Goal: Use online tool/utility: Utilize a website feature to perform a specific function

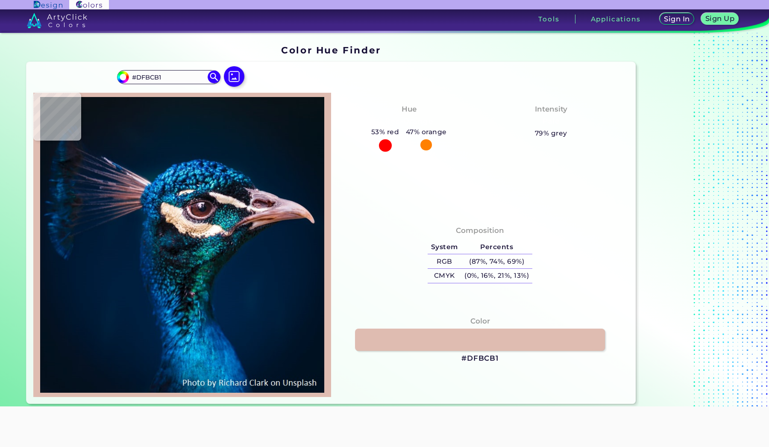
scroll to position [24, 0]
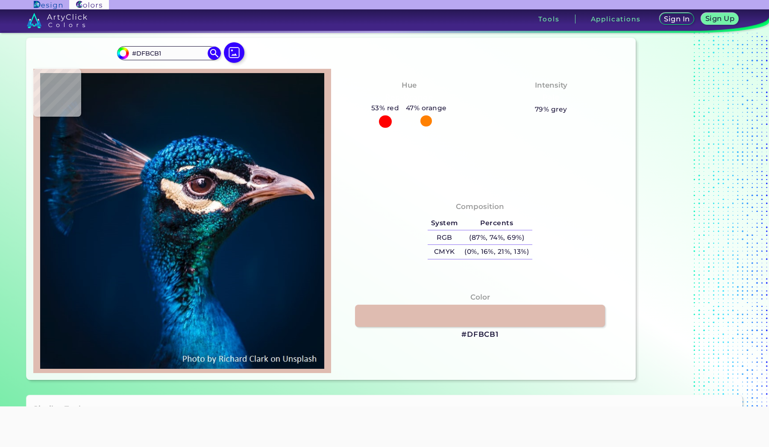
type input "#00162e"
type input "#00162E"
type input "#00162d"
type input "#00162D"
type input "#001932"
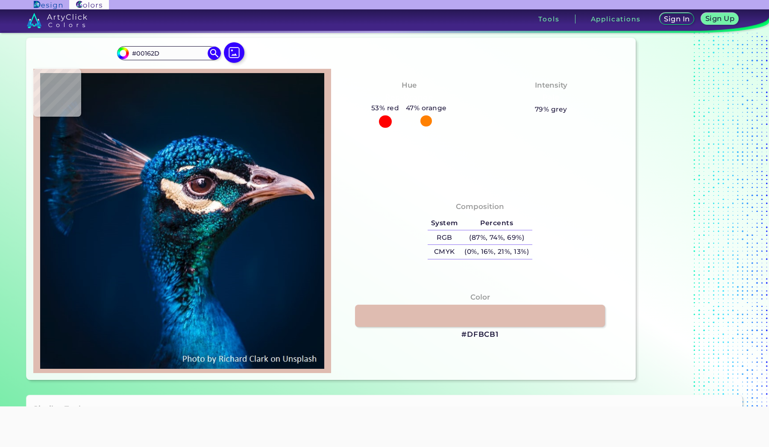
type input "#001932"
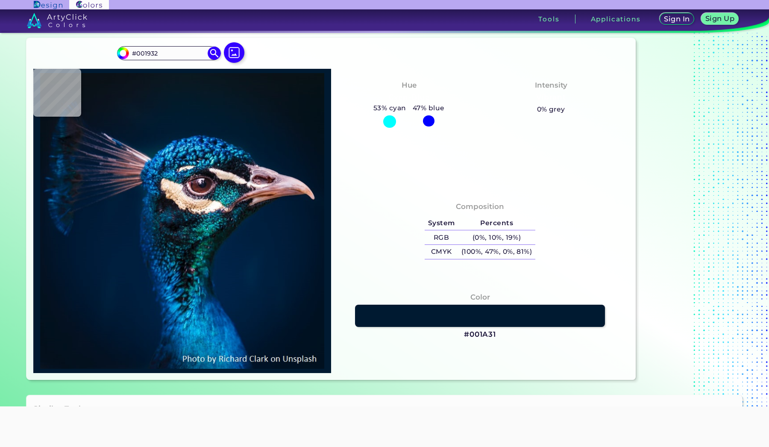
type input "#001a31"
type input "#001A31"
type input "#02172a"
type input "#02172A"
type input "#081623"
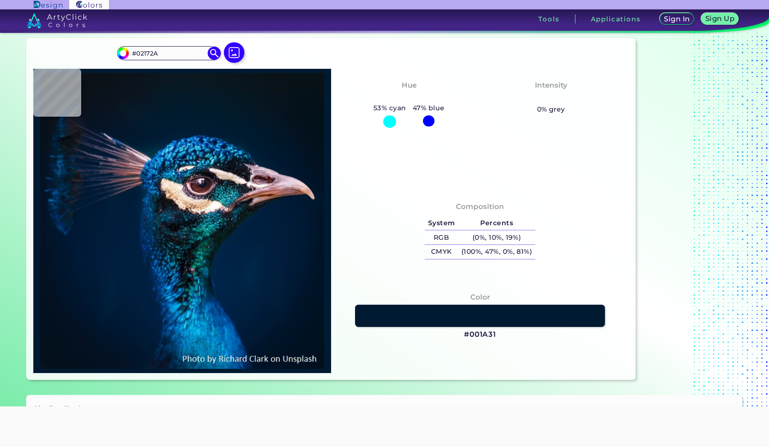
type input "#081623"
type input "#08151e"
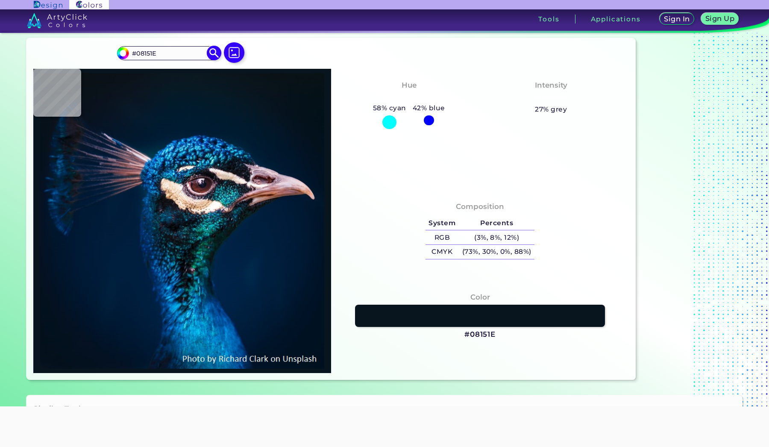
click at [181, 49] on input "#08151E" at bounding box center [168, 53] width 79 height 12
paste input "B1DD8C<p style="position: absolute; z-index: 10; top: 11.5px; left: 98px; trans…"
type input "#B1DD8C<p style="position: absolute; z-index: 10; top: 11.5px; left: 98px; tran…"
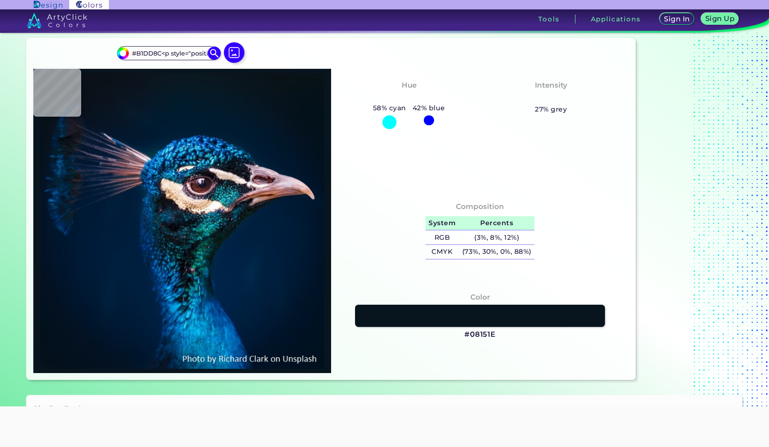
drag, startPoint x: 209, startPoint y: 52, endPoint x: 468, endPoint y: 225, distance: 311.2
click at [209, 52] on img at bounding box center [214, 53] width 13 height 13
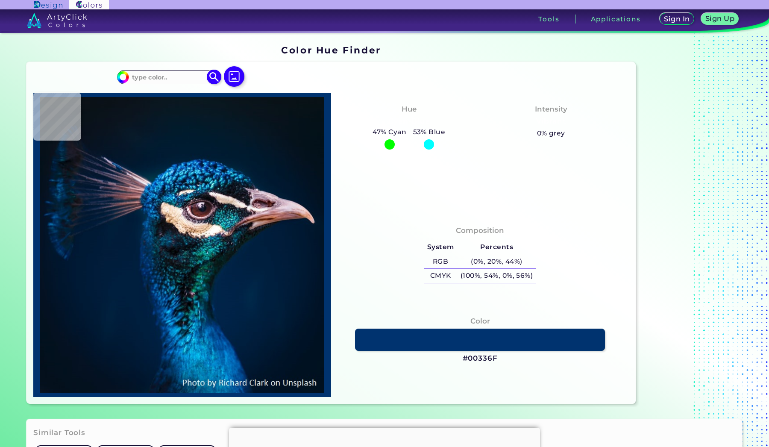
click at [183, 81] on input at bounding box center [168, 77] width 79 height 12
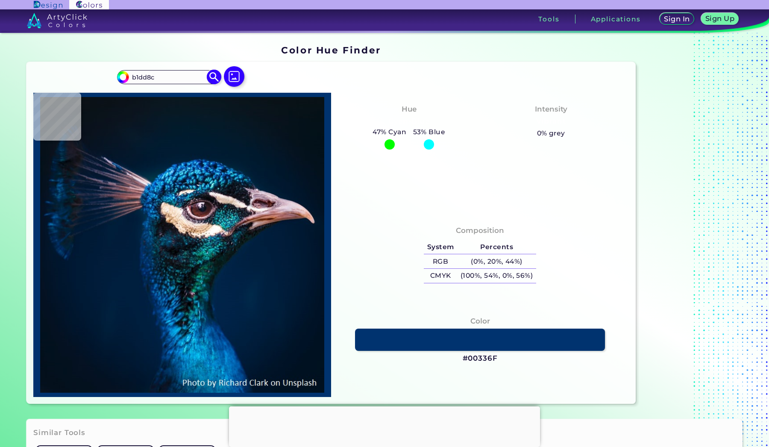
type input "b1dd8c"
click at [216, 73] on img at bounding box center [214, 77] width 15 height 15
type input "#b1dd8c"
type input "#B1DD8C"
